Goal: Information Seeking & Learning: Learn about a topic

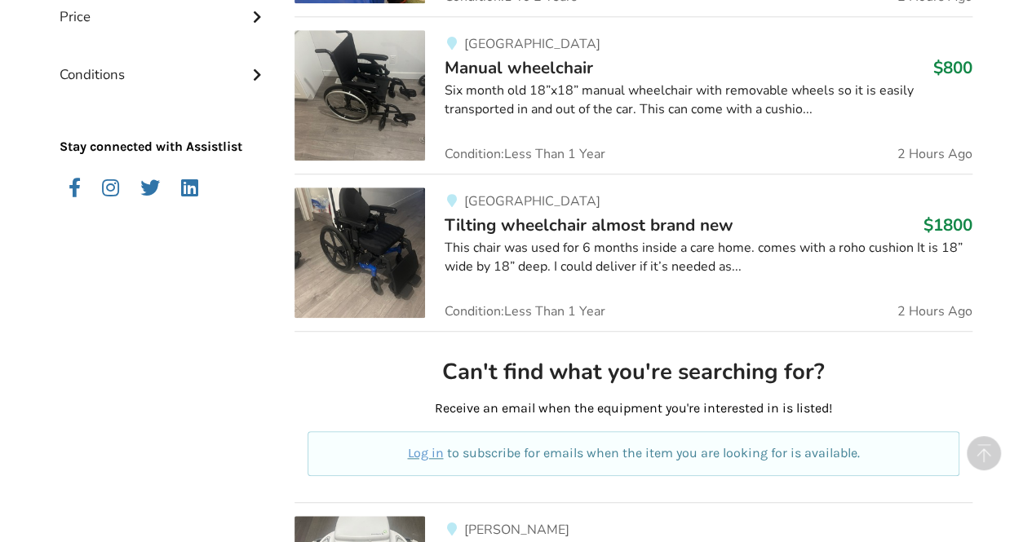
scroll to position [574, 0]
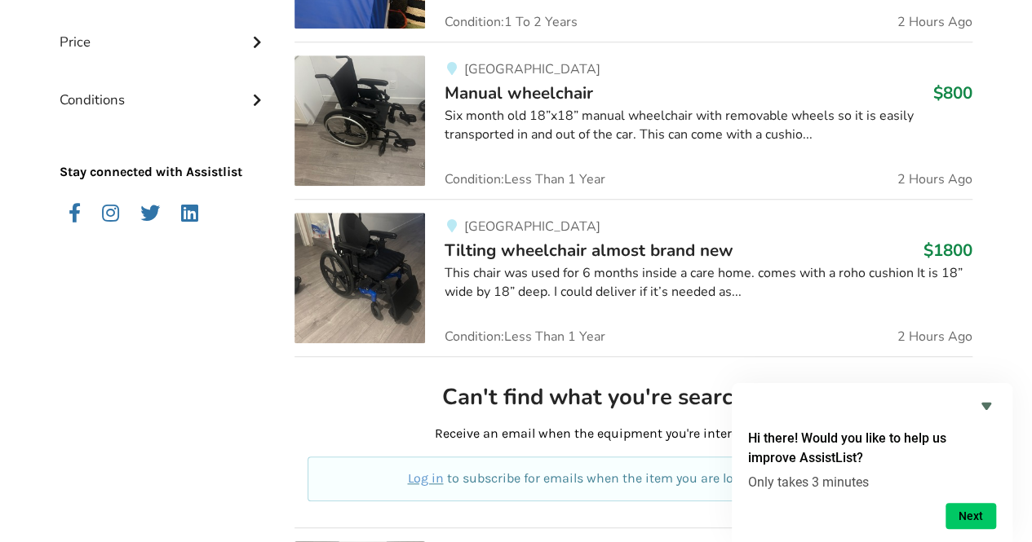
click at [360, 249] on img at bounding box center [359, 278] width 130 height 130
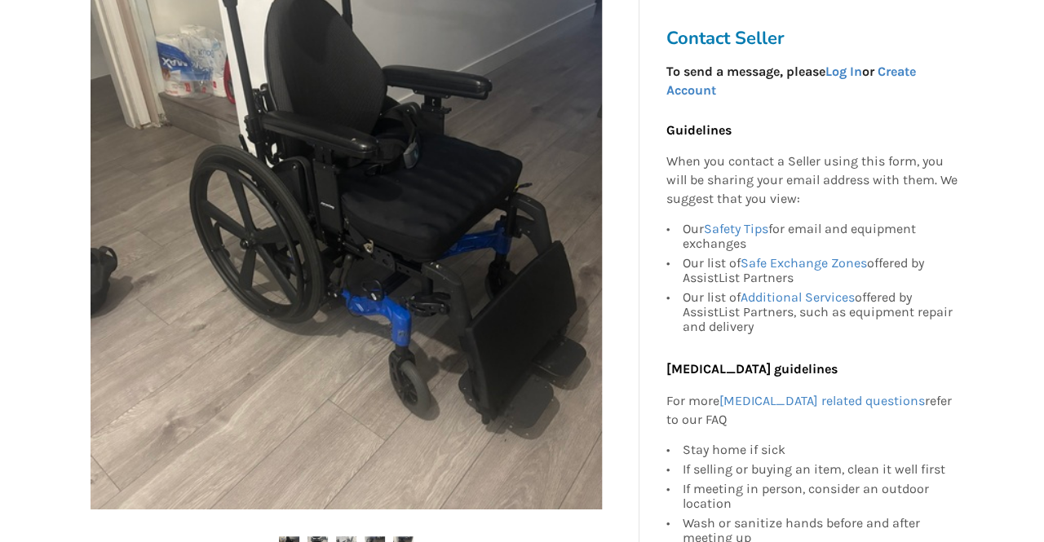
scroll to position [326, 0]
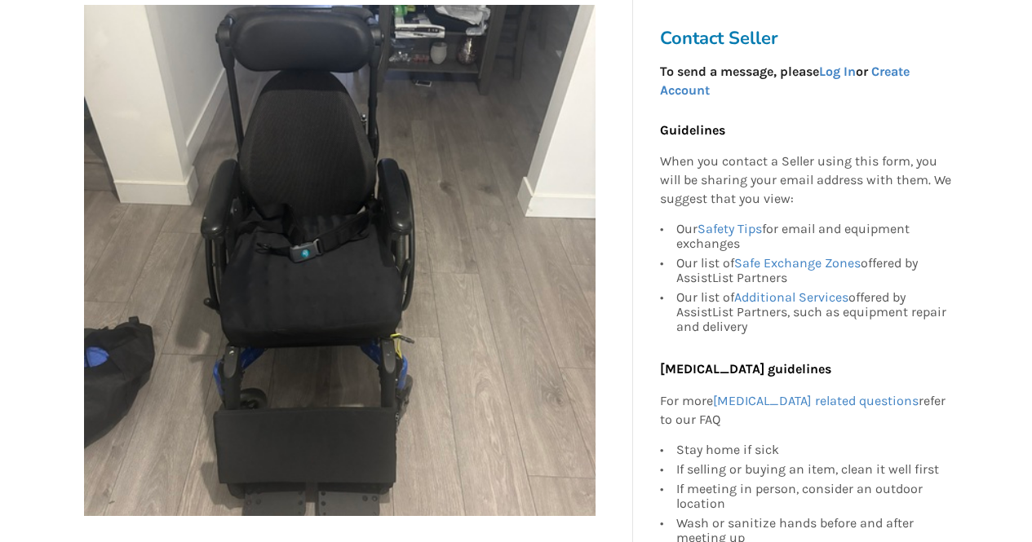
click at [462, 137] on img at bounding box center [339, 260] width 511 height 511
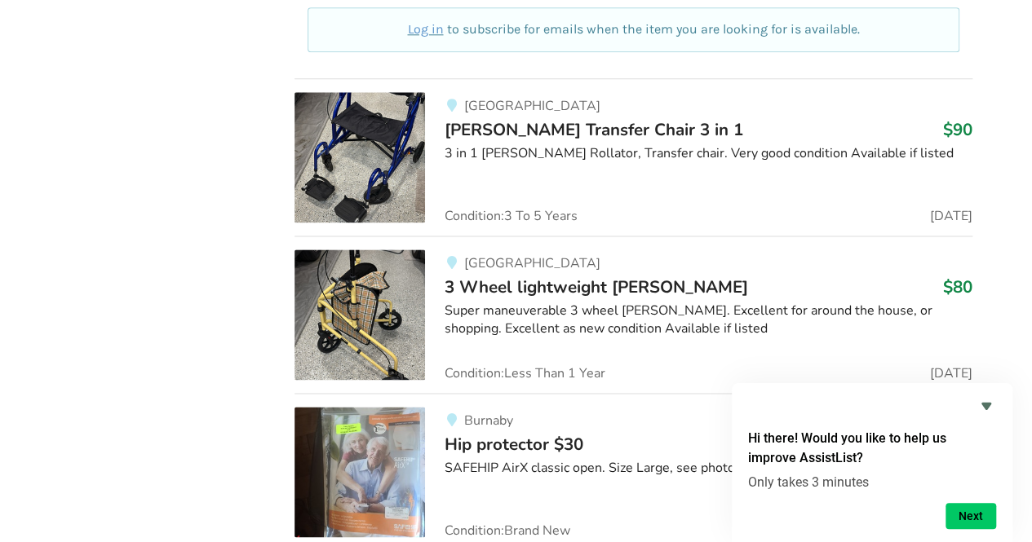
scroll to position [16439, 0]
